Goal: Information Seeking & Learning: Learn about a topic

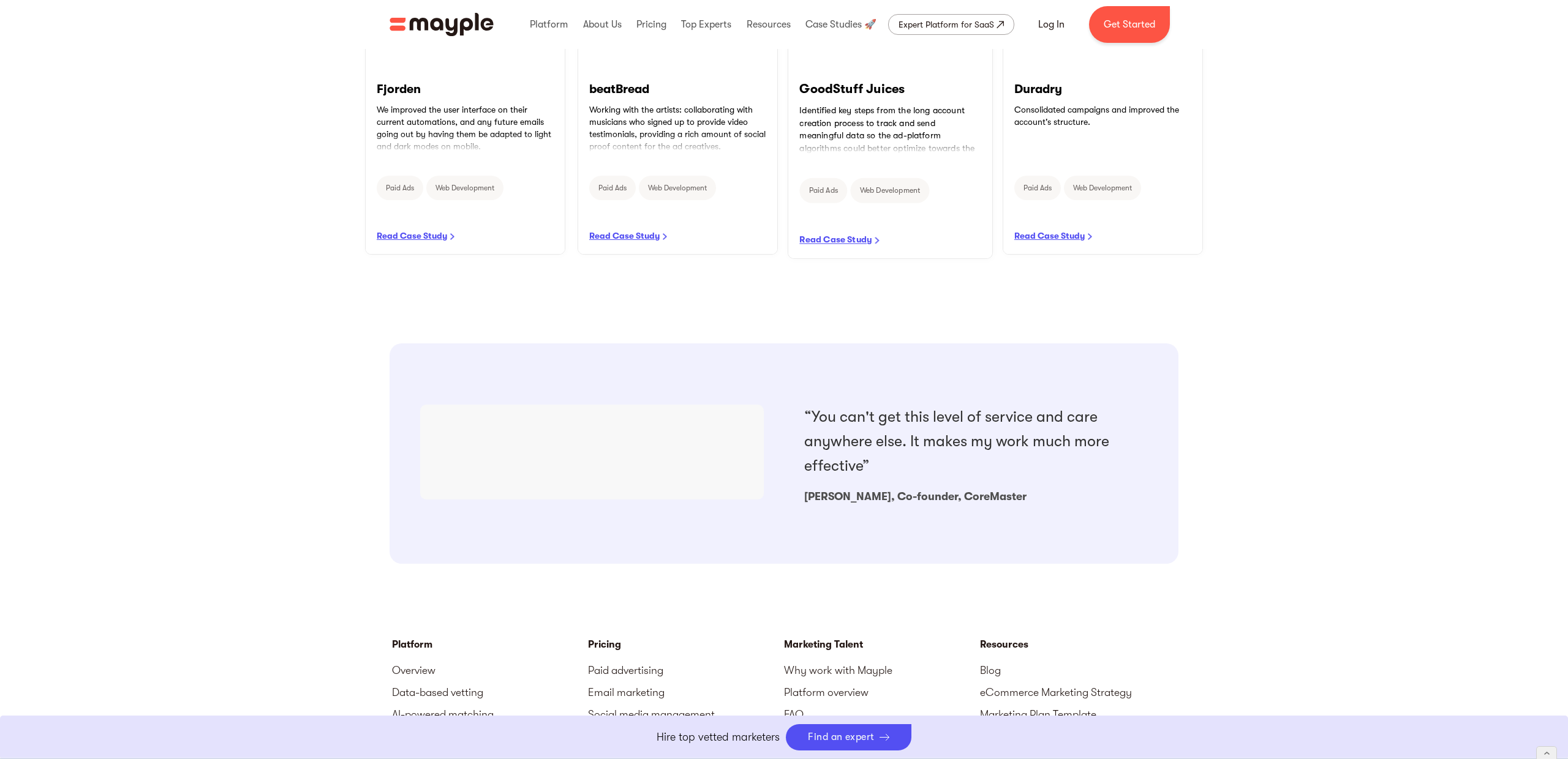
scroll to position [844, 0]
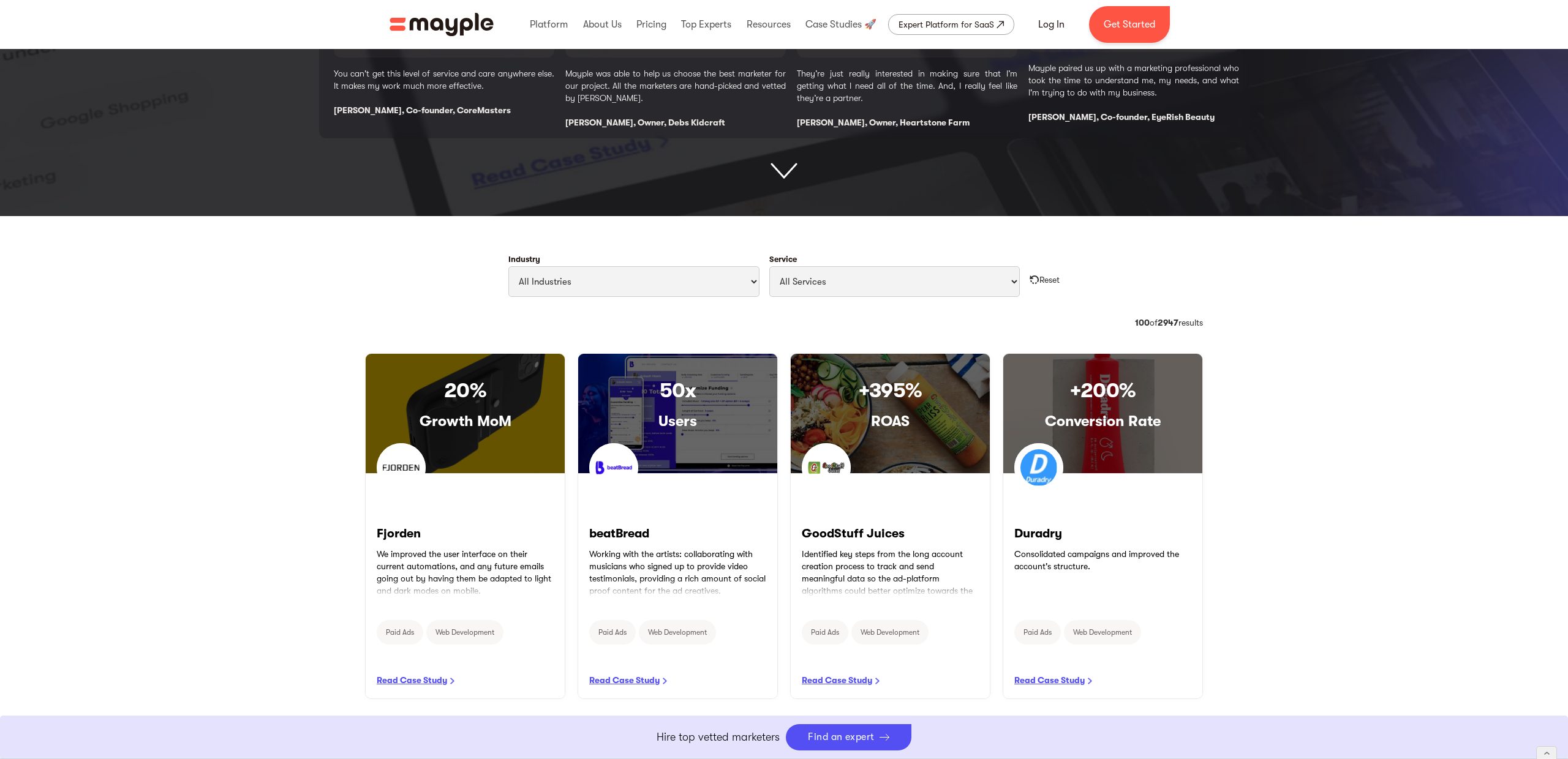
scroll to position [440, 0]
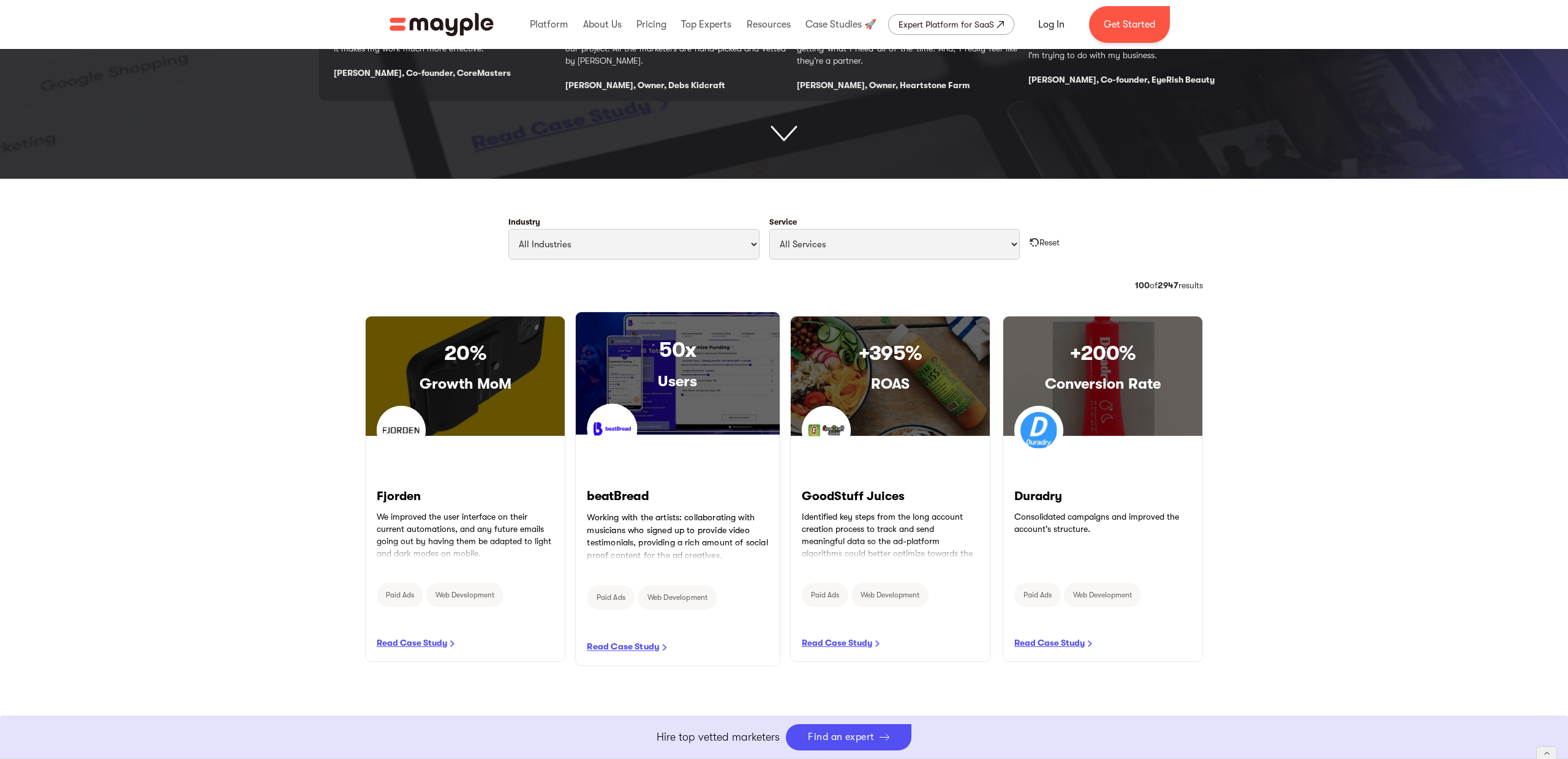
click at [649, 643] on link "READ CASE STUDY" at bounding box center [678, 550] width 204 height 230
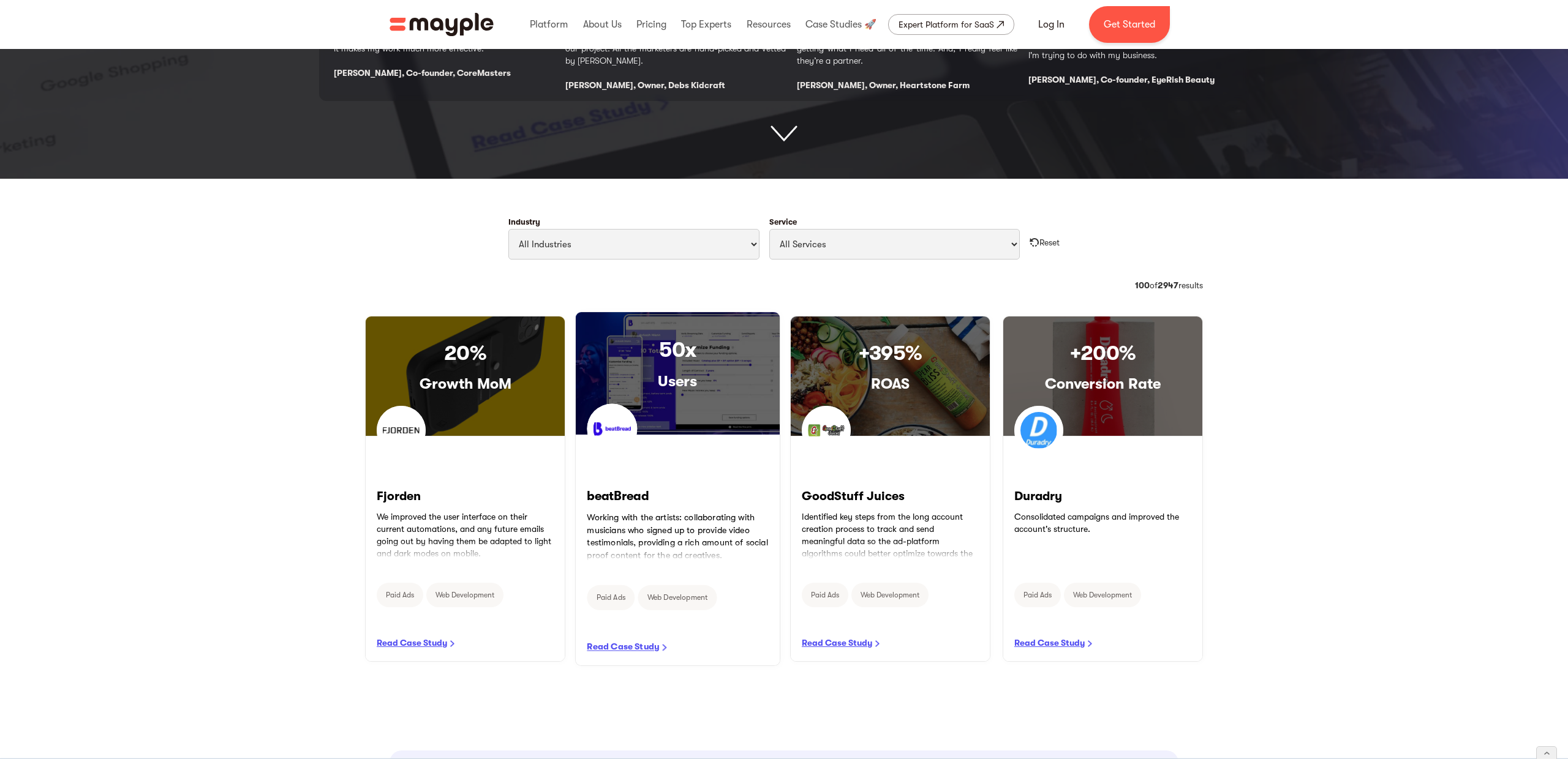
scroll to position [0, 0]
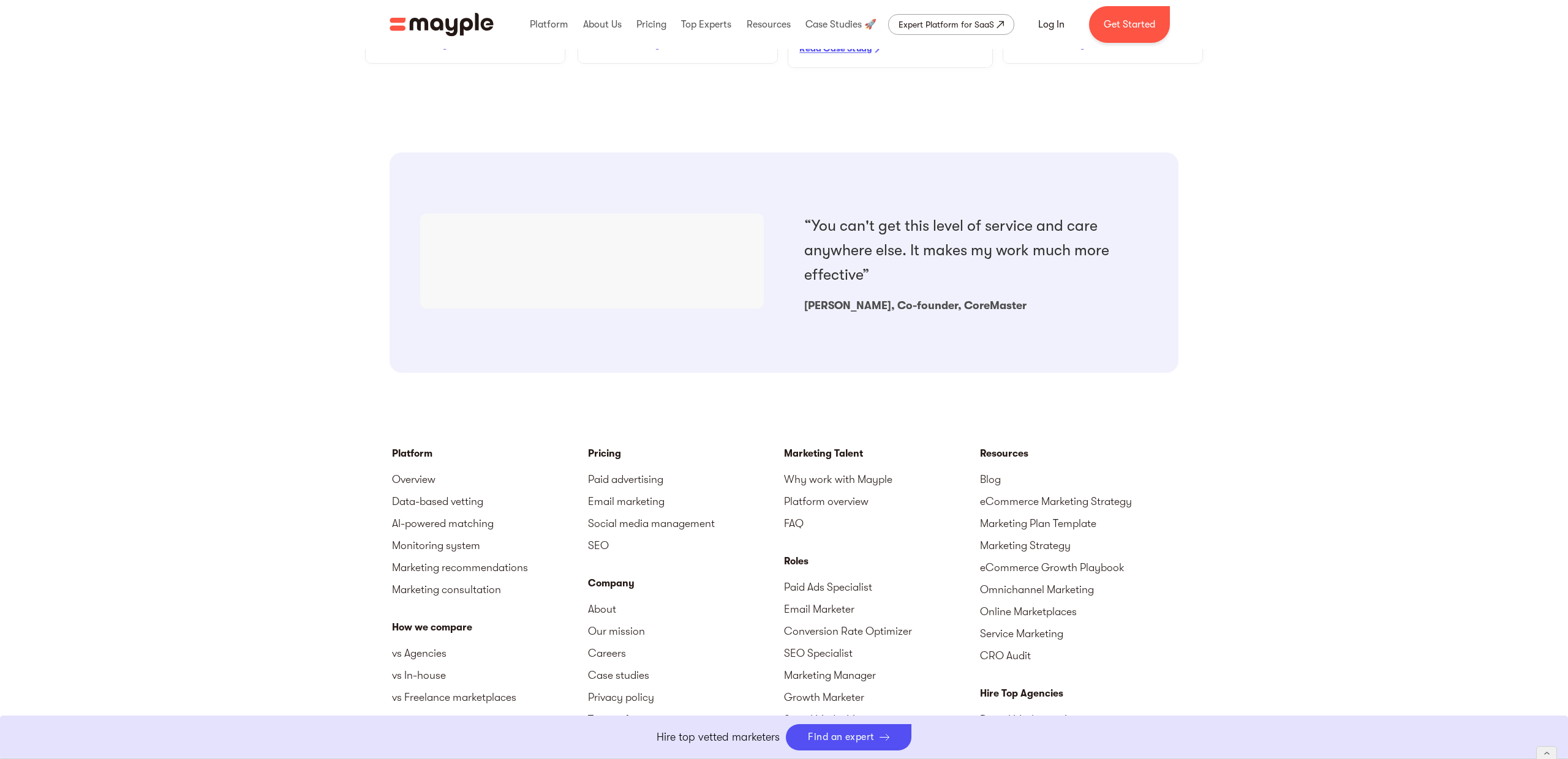
scroll to position [1344, 0]
